Goal: Information Seeking & Learning: Learn about a topic

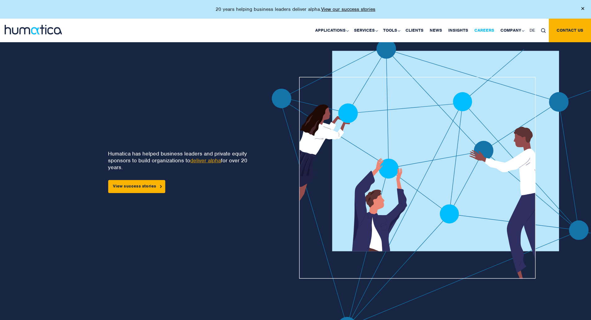
click at [483, 27] on link "Careers" at bounding box center [484, 31] width 26 height 24
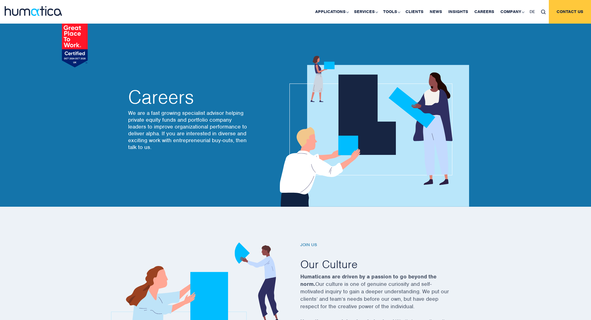
click at [577, 11] on link "Contact us" at bounding box center [570, 12] width 42 height 24
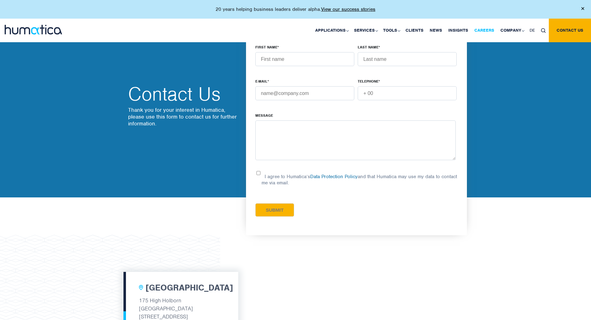
click at [476, 29] on link "Careers" at bounding box center [484, 31] width 26 height 24
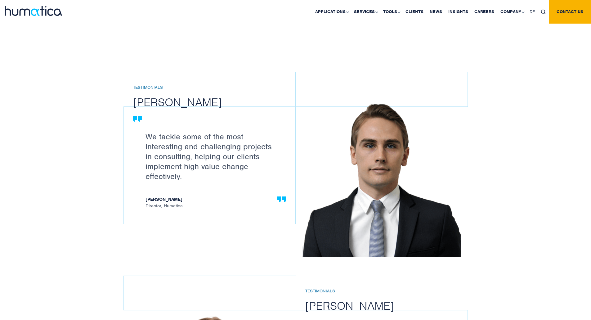
scroll to position [624, 0]
click at [213, 149] on p "We tackle some of the most interesting and challenging projects in consulting, …" at bounding box center [212, 156] width 134 height 50
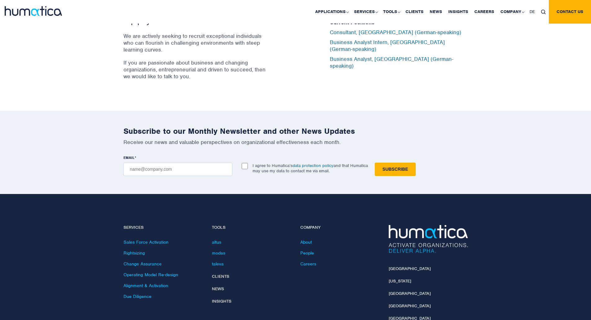
scroll to position [2093, 0]
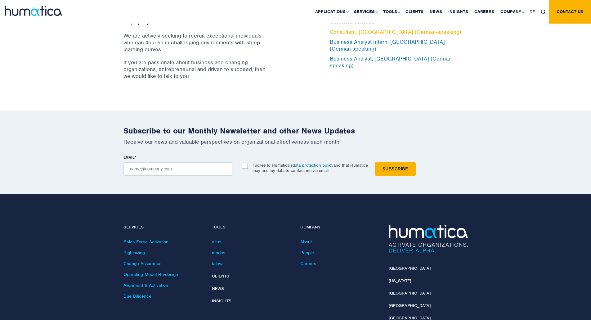
click at [372, 35] on link "Consultant, Munich (German-speaking)" at bounding box center [396, 32] width 132 height 7
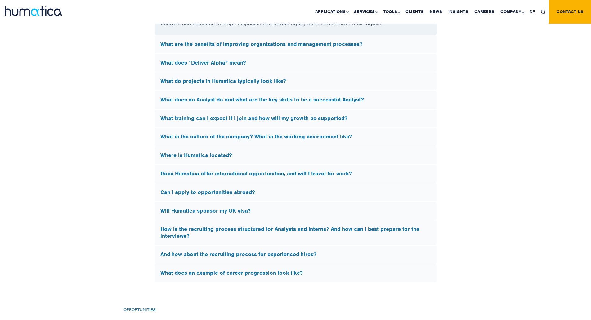
scroll to position [1789, 0]
click at [261, 96] on h5 "What does an Analyst do and what are the key skills to be a successful Analyst?" at bounding box center [295, 99] width 270 height 7
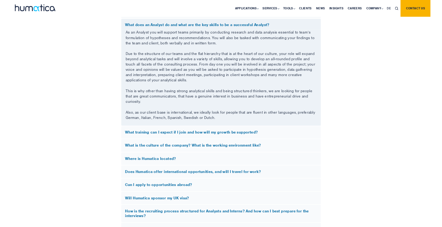
scroll to position [1757, 0]
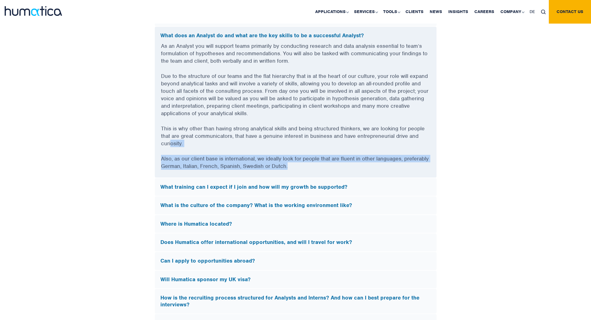
drag, startPoint x: 290, startPoint y: 163, endPoint x: 172, endPoint y: 147, distance: 119.8
click at [172, 147] on div "As an Analyst you will support teams primarily by conducting research and data …" at bounding box center [296, 109] width 282 height 135
click at [164, 161] on p "Also, as our client base is international, we ideally look for people that are …" at bounding box center [295, 166] width 269 height 23
drag, startPoint x: 161, startPoint y: 159, endPoint x: 282, endPoint y: 171, distance: 121.5
click at [282, 171] on p "Also, as our client base is international, we ideally look for people that are …" at bounding box center [295, 166] width 269 height 23
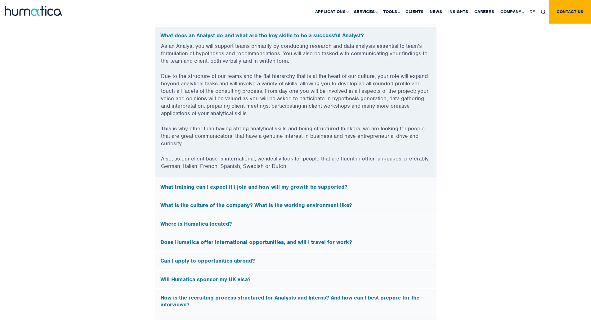
click at [293, 167] on p "Also, as our client base is international, we ideally look for people that are …" at bounding box center [295, 166] width 269 height 23
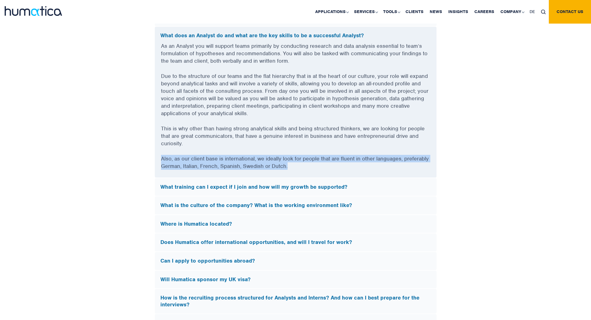
drag, startPoint x: 289, startPoint y: 164, endPoint x: 162, endPoint y: 154, distance: 127.9
click at [162, 155] on p "Also, as our client base is international, we ideally look for people that are …" at bounding box center [295, 166] width 269 height 23
copy p "Also, as our client base is international, we ideally look for people that are …"
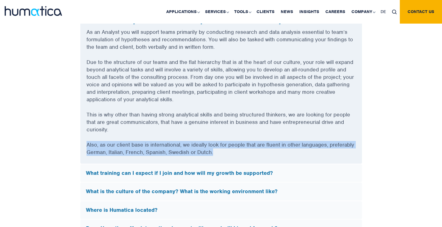
scroll to position [1789, 0]
